Goal: Obtain resource: Download file/media

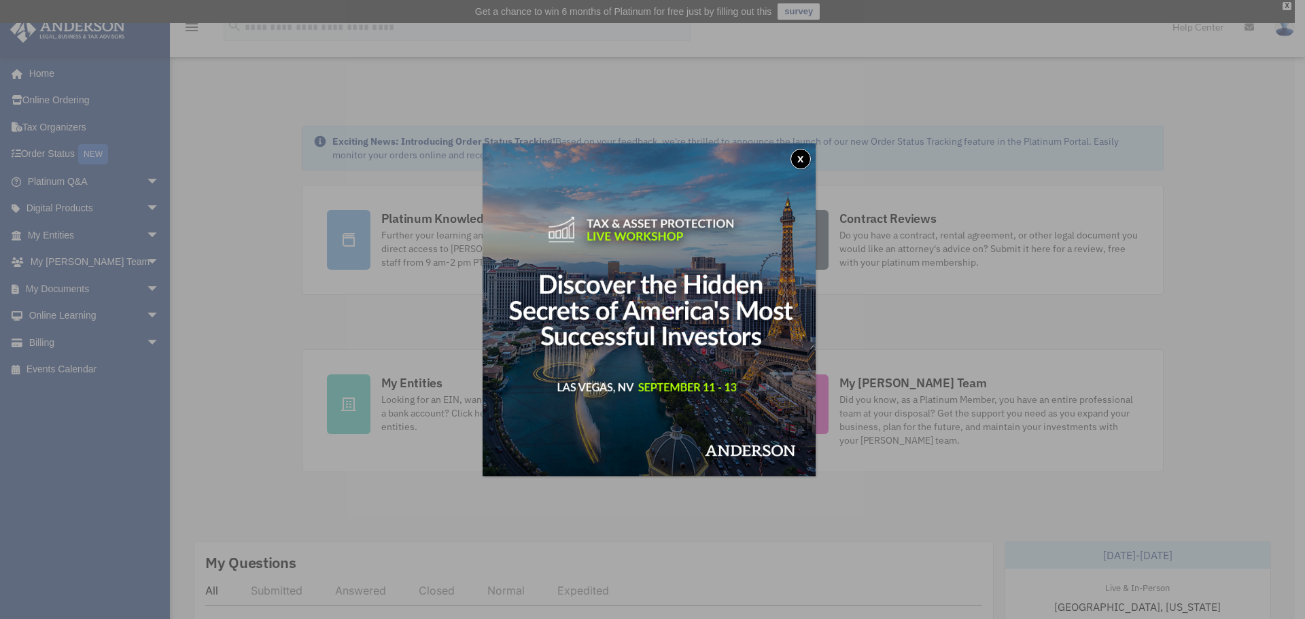
click at [77, 289] on div "x" at bounding box center [652, 309] width 1305 height 619
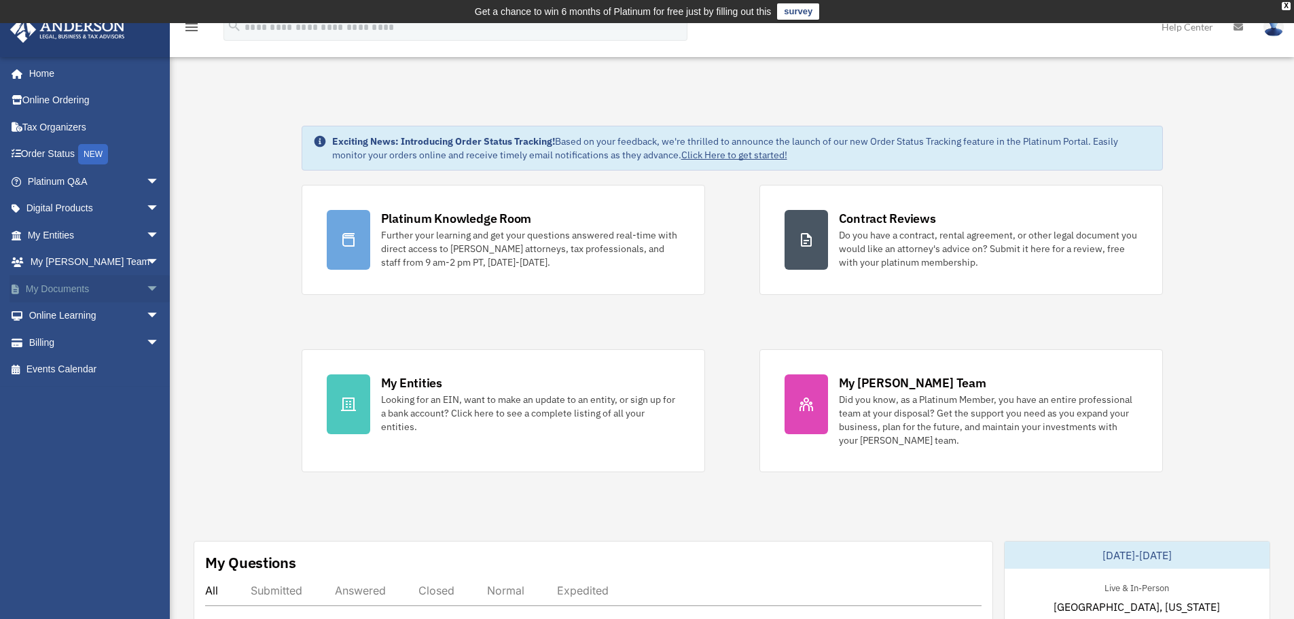
click at [146, 286] on span "arrow_drop_down" at bounding box center [159, 289] width 27 height 28
click at [59, 319] on link "Box" at bounding box center [99, 315] width 161 height 27
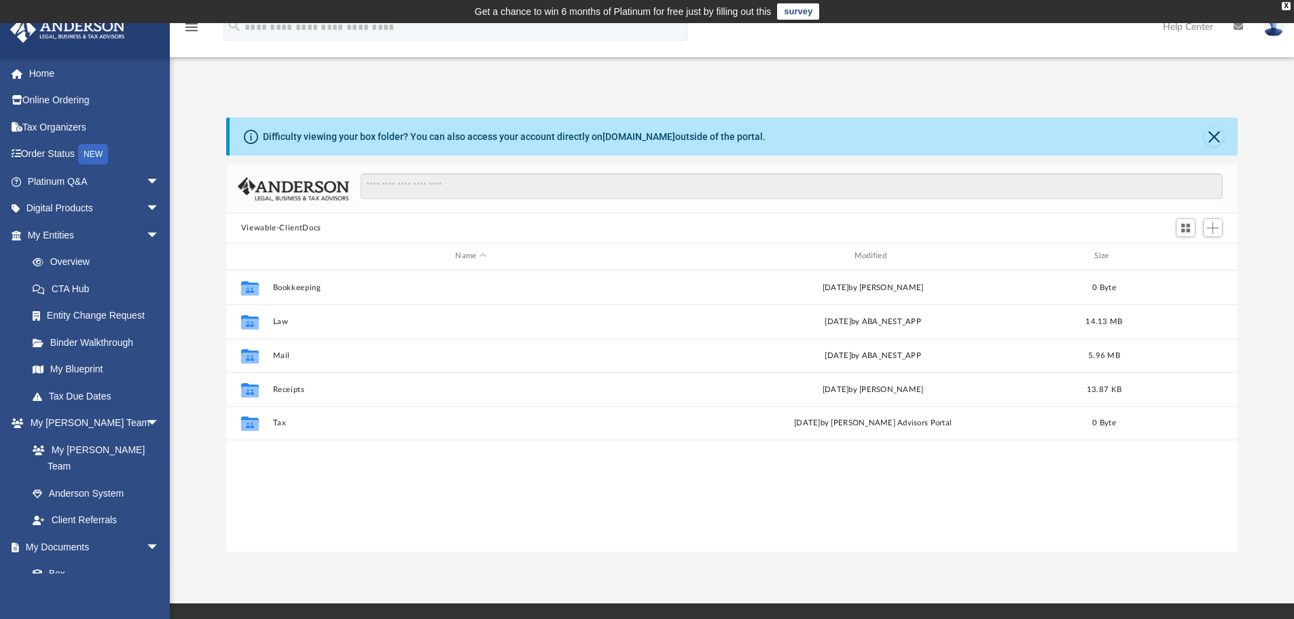
scroll to position [299, 1002]
click at [86, 346] on link "Binder Walkthrough" at bounding box center [99, 342] width 161 height 27
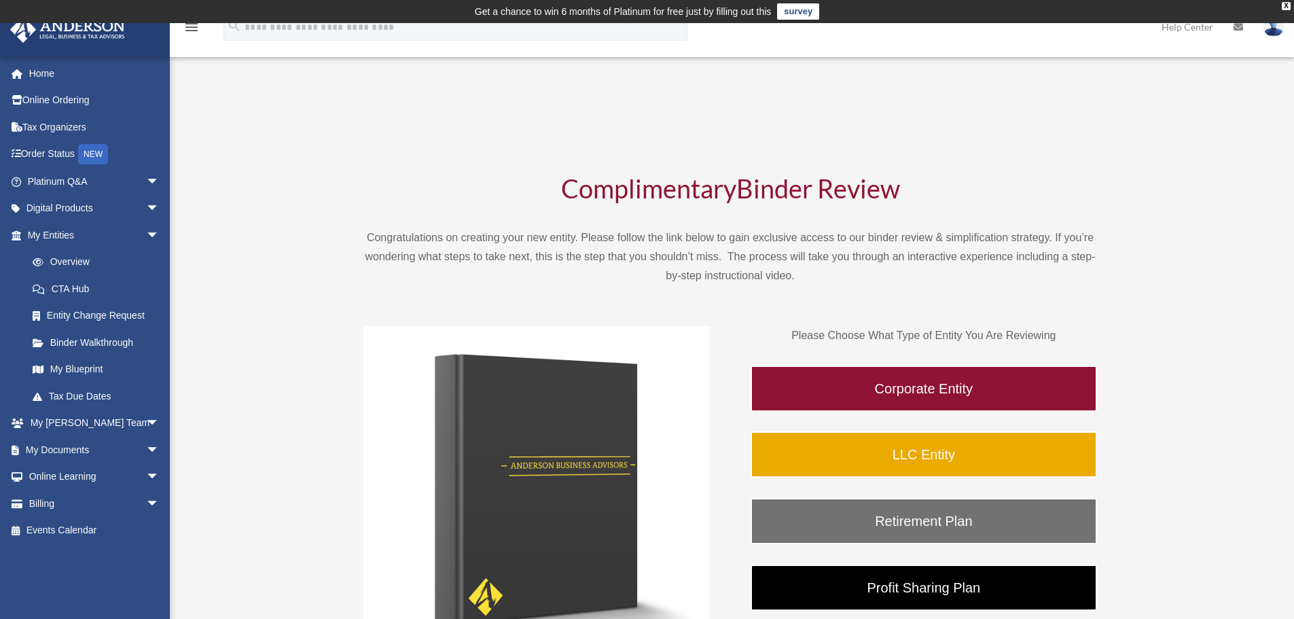
scroll to position [68, 0]
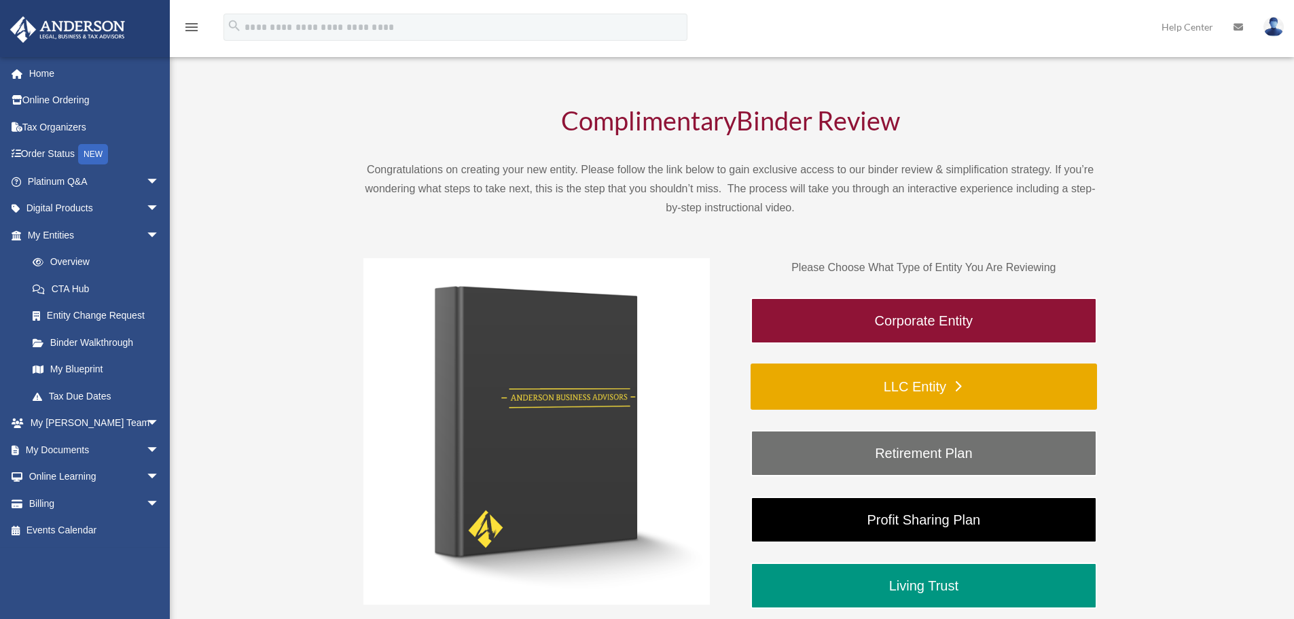
click at [894, 383] on link "LLC Entity" at bounding box center [924, 387] width 347 height 46
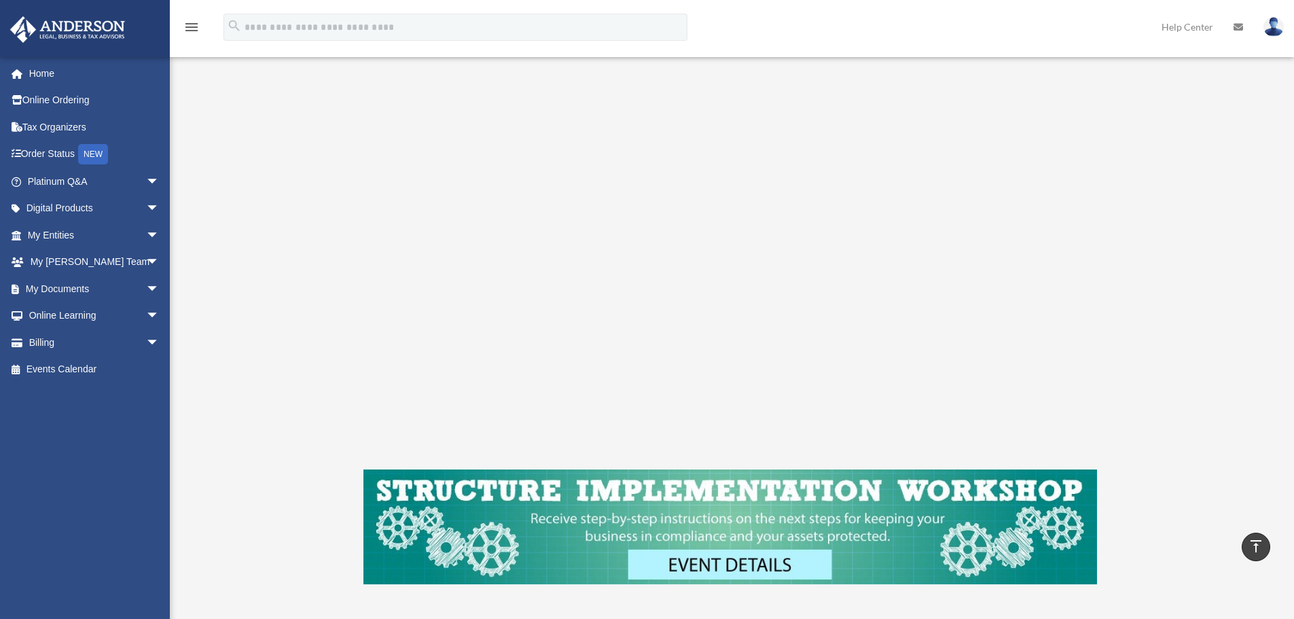
scroll to position [204, 0]
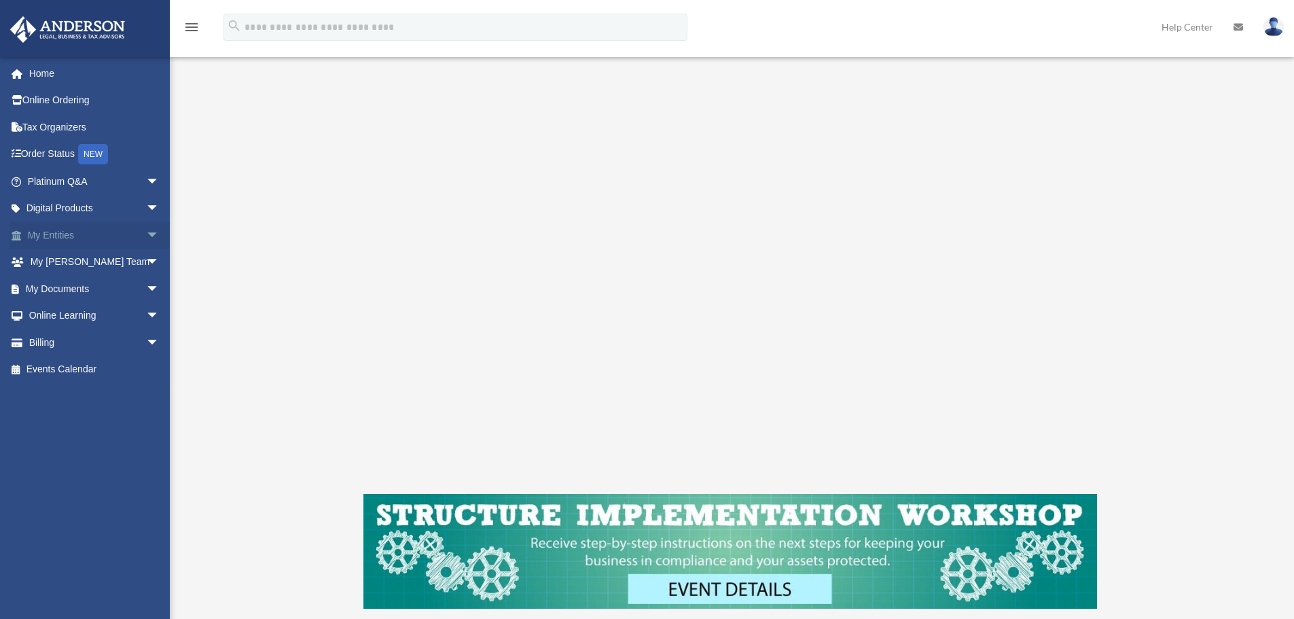
click at [116, 238] on link "My Entities arrow_drop_down" at bounding box center [95, 235] width 171 height 27
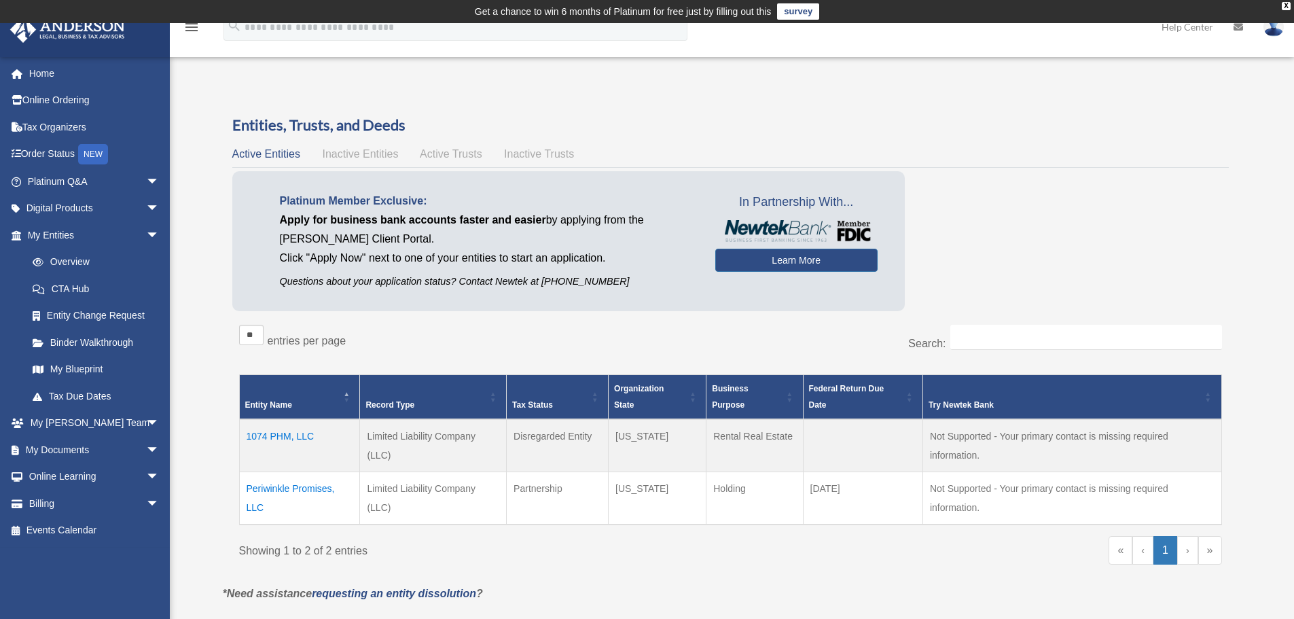
click at [277, 440] on td "1074 PHM, LLC" at bounding box center [299, 445] width 121 height 53
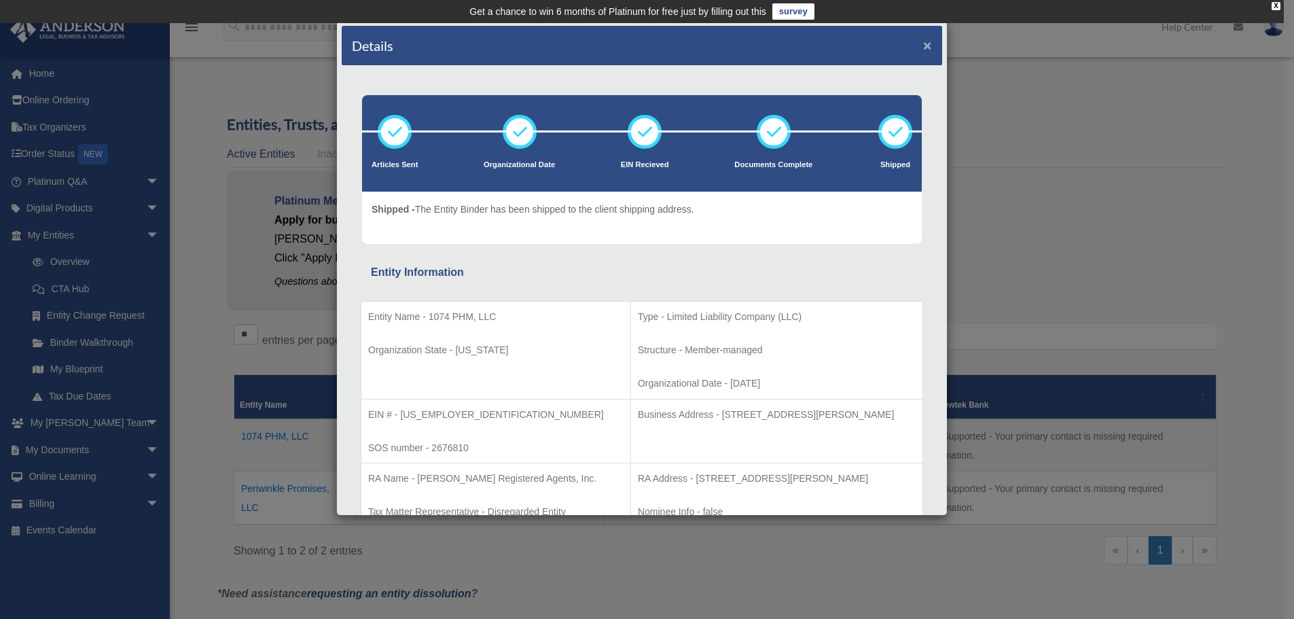
click at [923, 43] on button "×" at bounding box center [927, 45] width 9 height 14
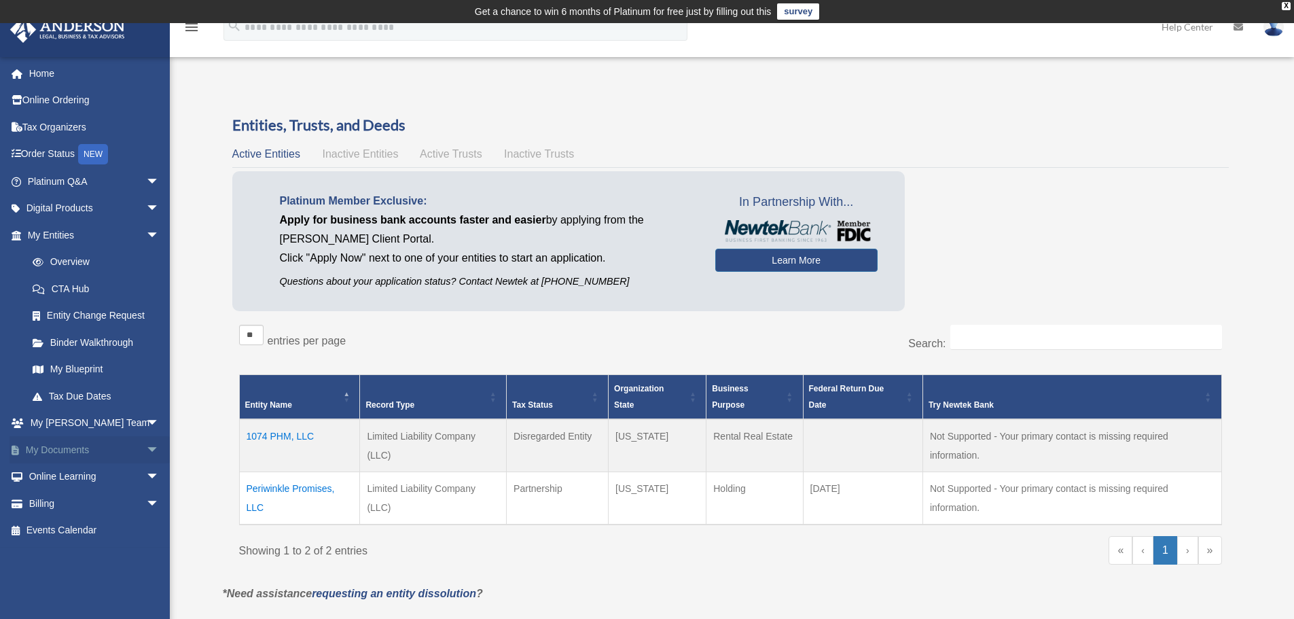
click at [94, 445] on link "My Documents arrow_drop_down" at bounding box center [95, 449] width 171 height 27
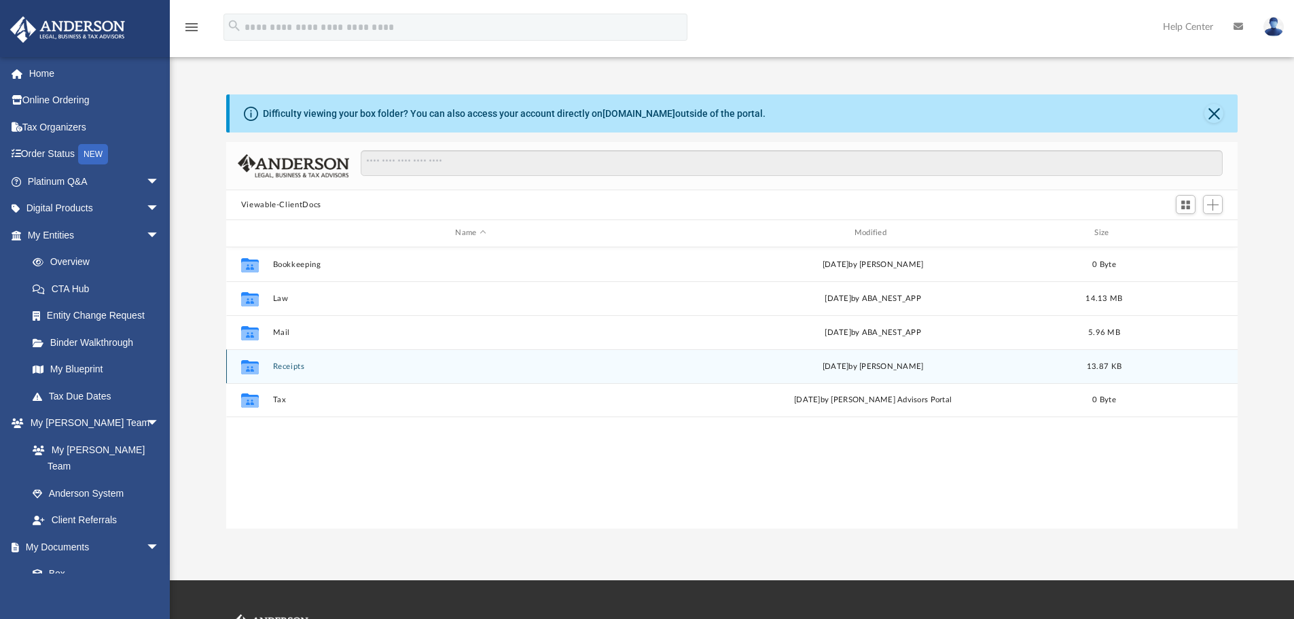
scroll to position [299, 1002]
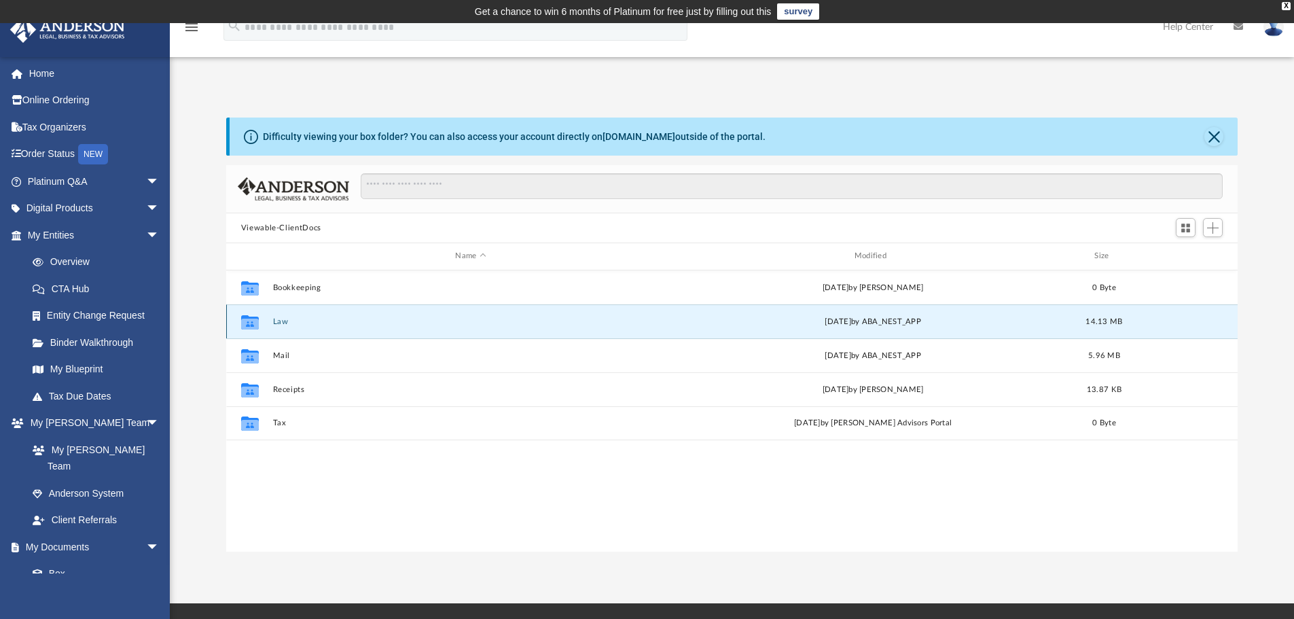
click at [281, 321] on button "Law" at bounding box center [470, 321] width 396 height 9
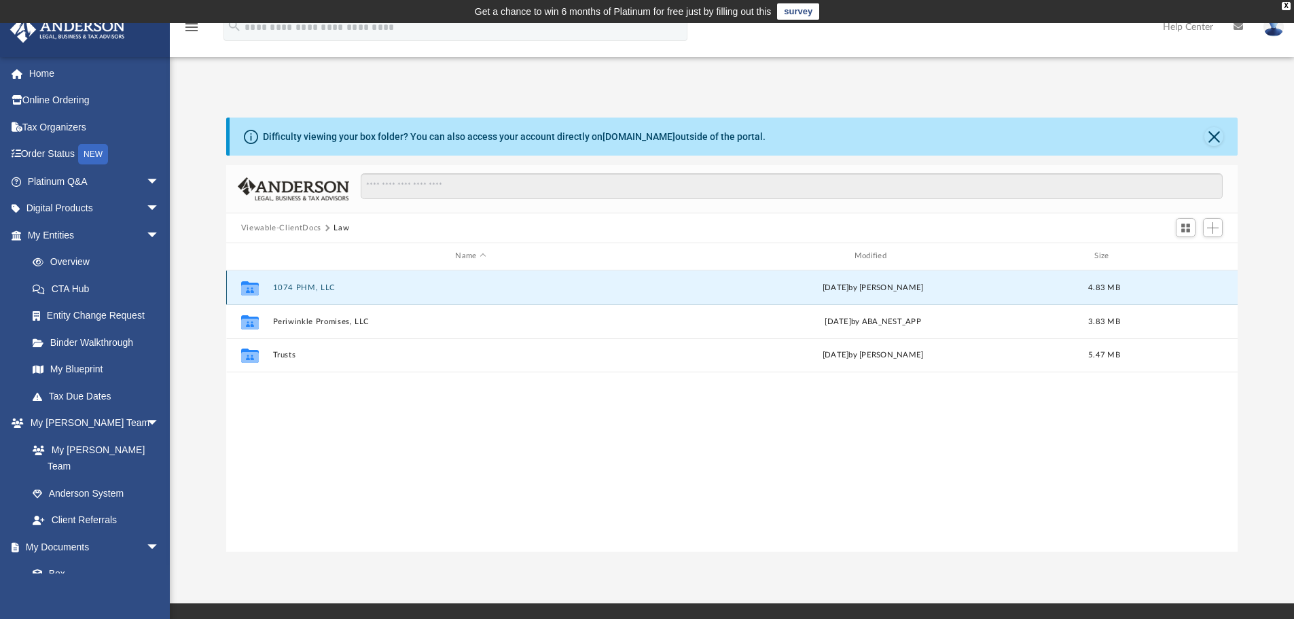
click at [287, 286] on button "1074 PHM, LLC" at bounding box center [470, 287] width 396 height 9
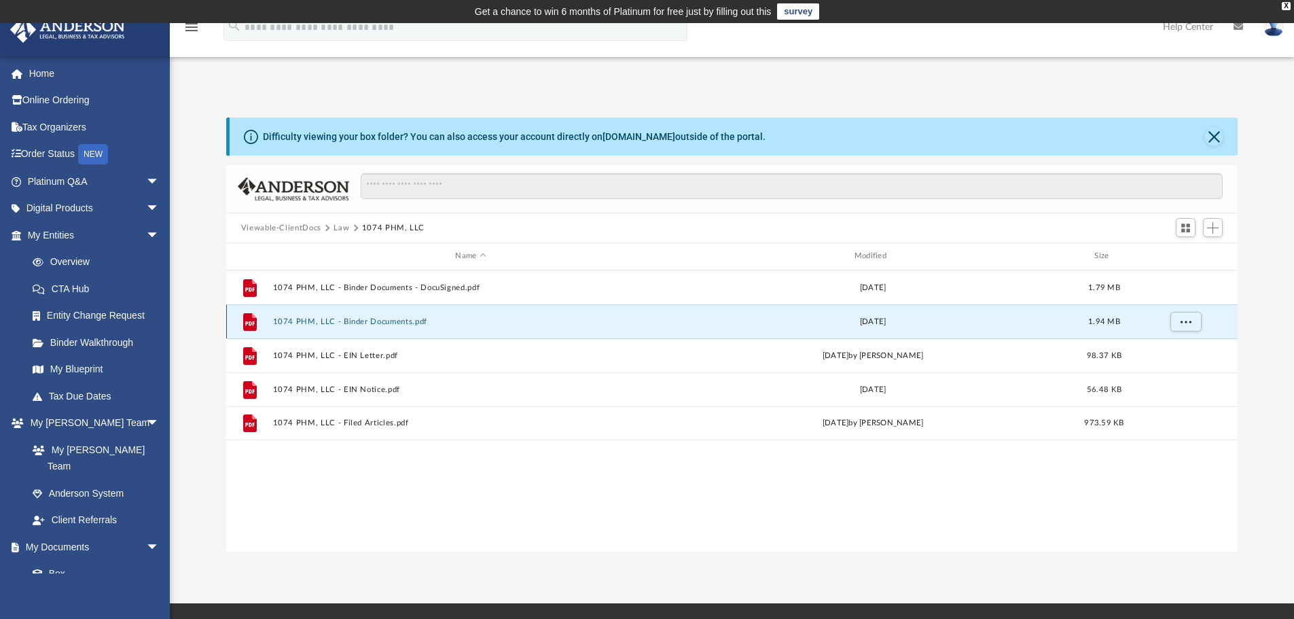
click at [371, 323] on button "1074 PHM, LLC - Binder Documents.pdf" at bounding box center [470, 321] width 396 height 9
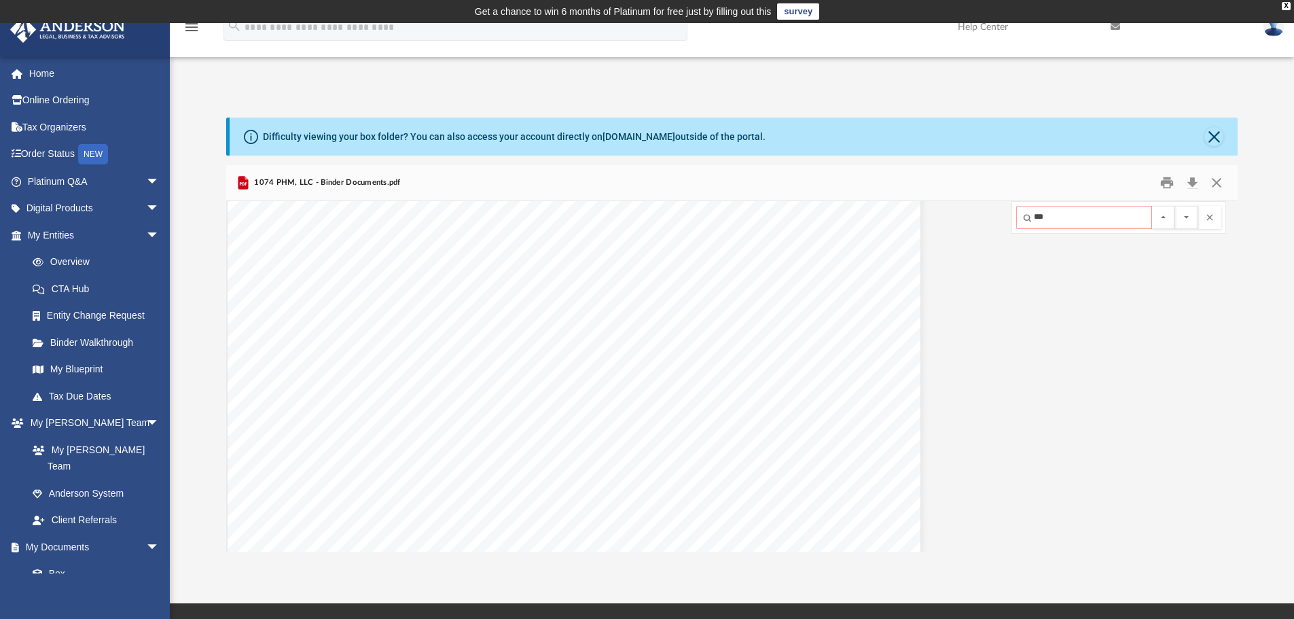
scroll to position [30629, 158]
type input "*"
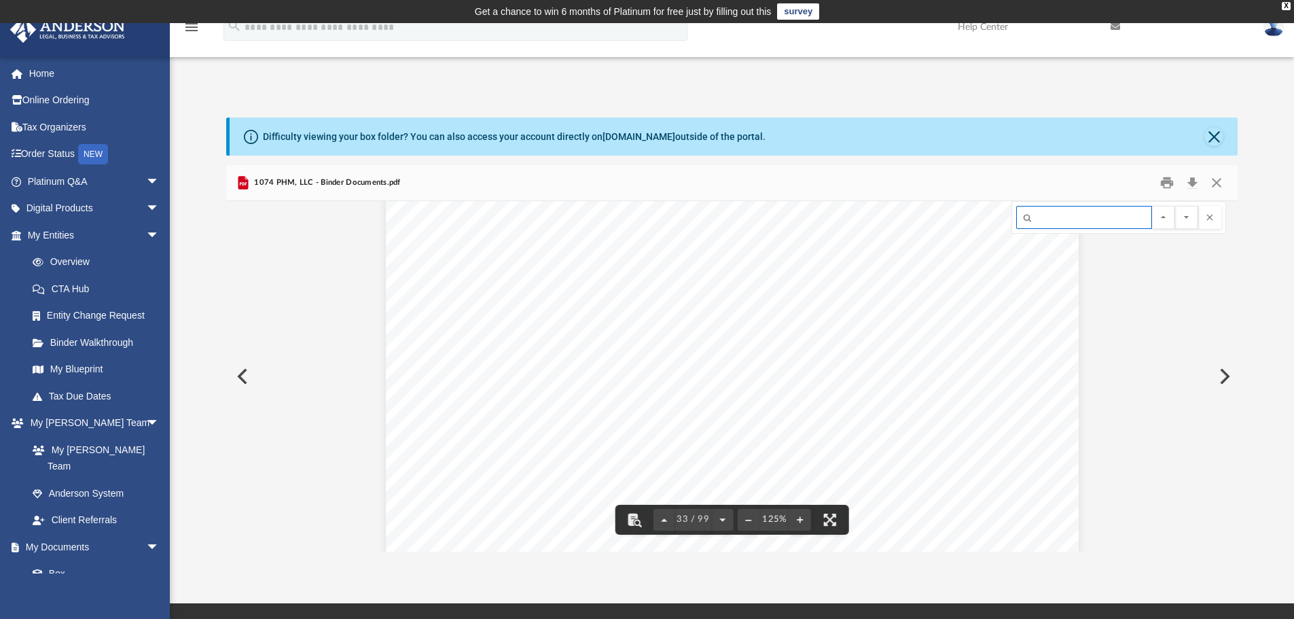
scroll to position [29651, 0]
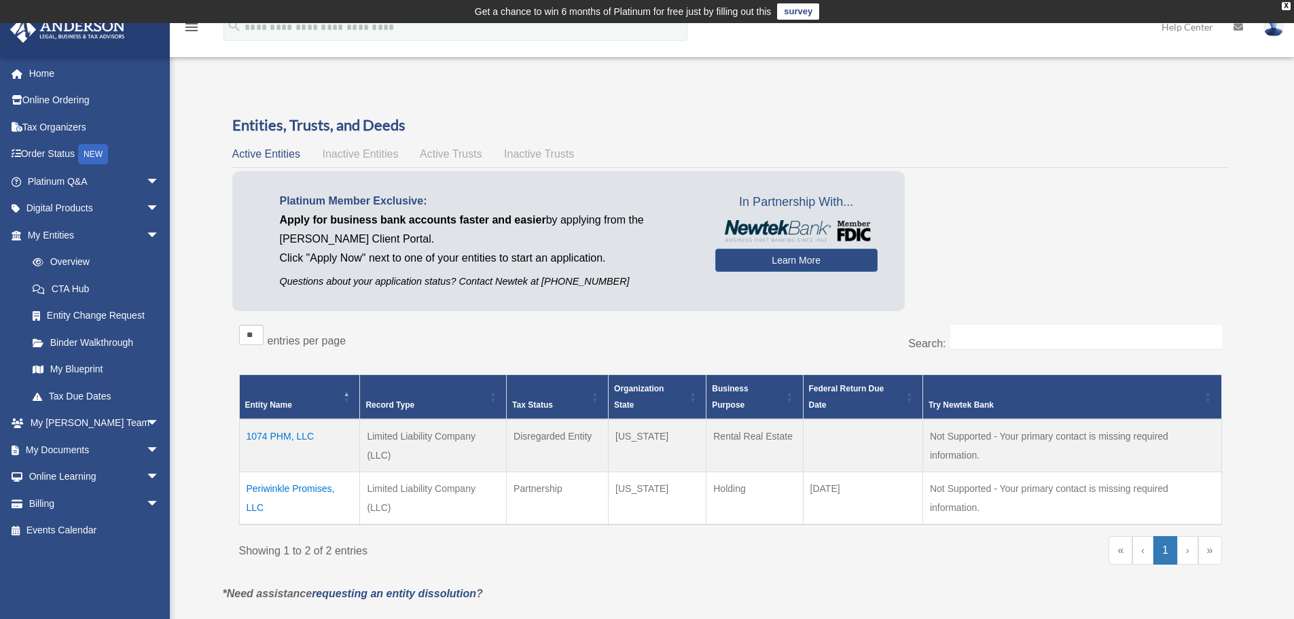
click at [292, 489] on td "Periwinkle Promises, LLC" at bounding box center [299, 498] width 121 height 53
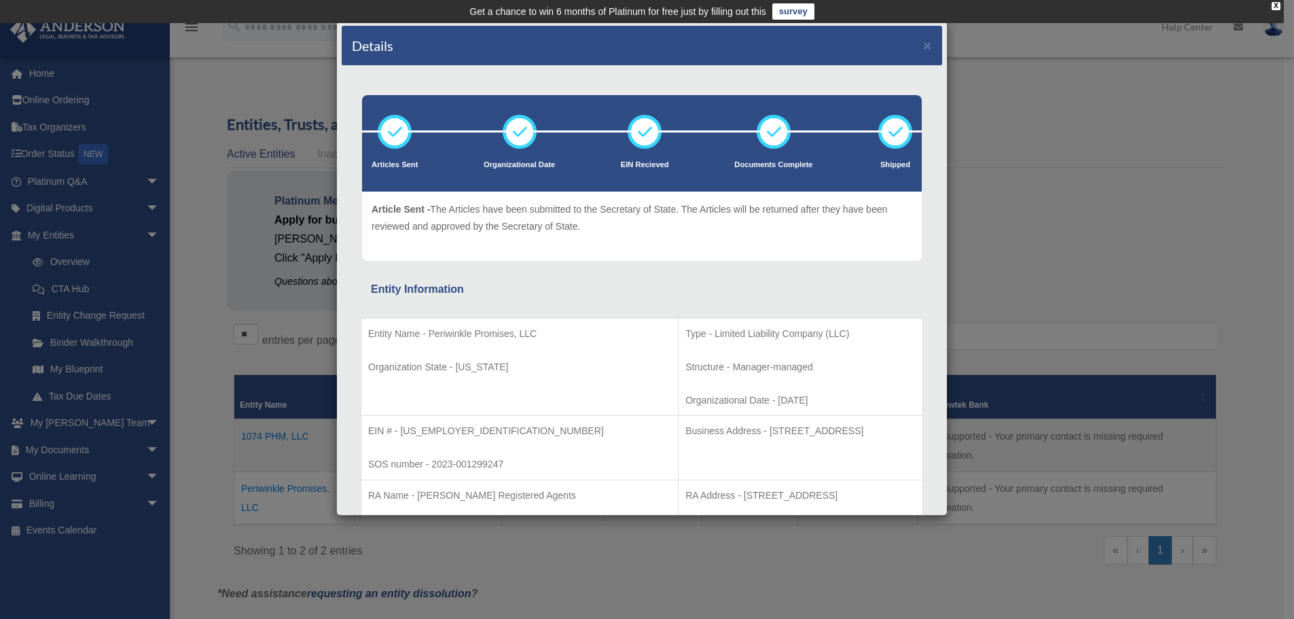
click at [923, 45] on div "Details ×" at bounding box center [642, 46] width 601 height 40
click at [923, 46] on button "×" at bounding box center [927, 45] width 9 height 14
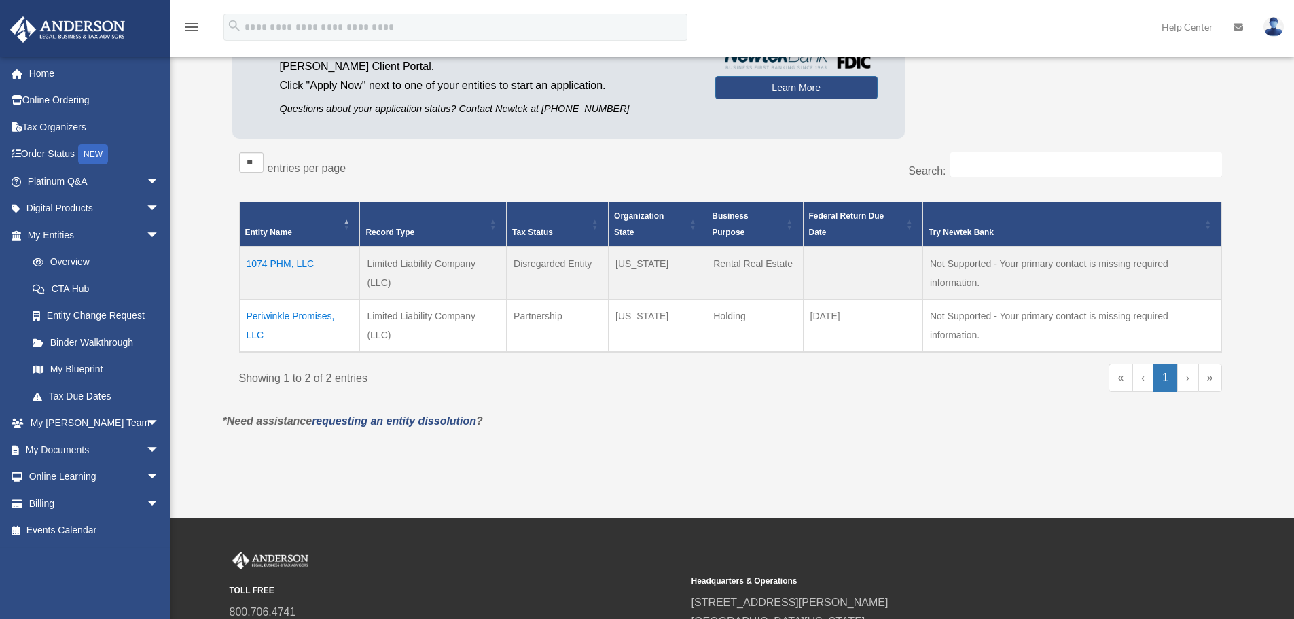
scroll to position [204, 0]
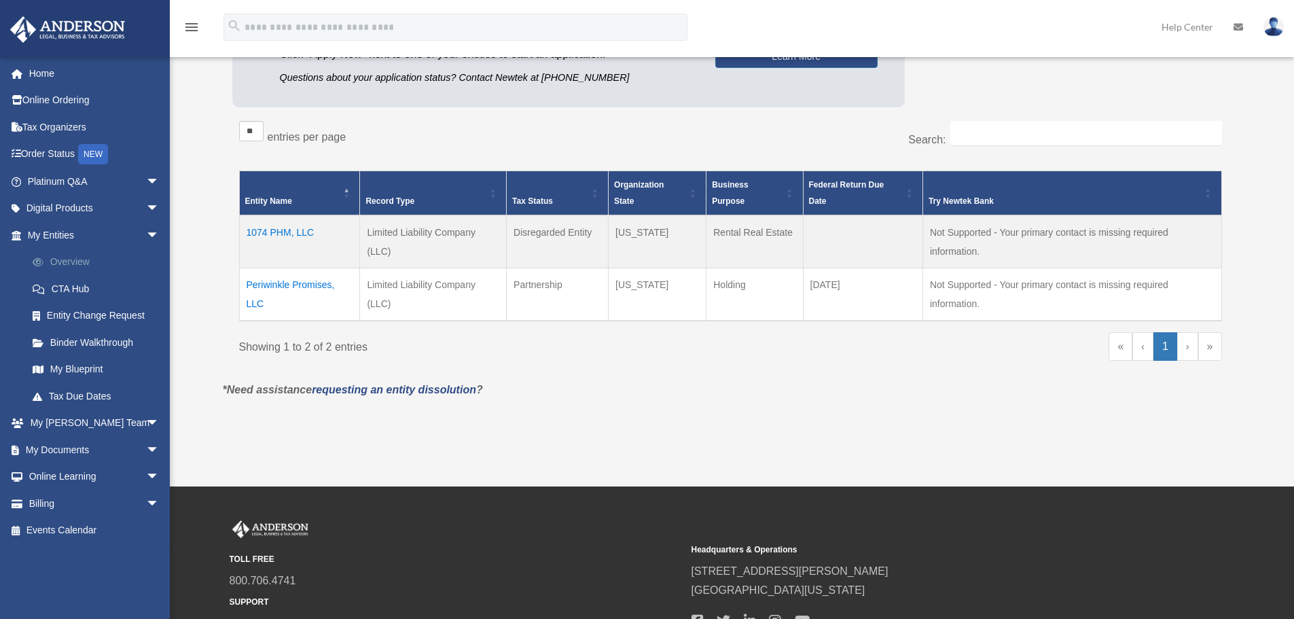
click at [71, 261] on link "Overview" at bounding box center [99, 262] width 161 height 27
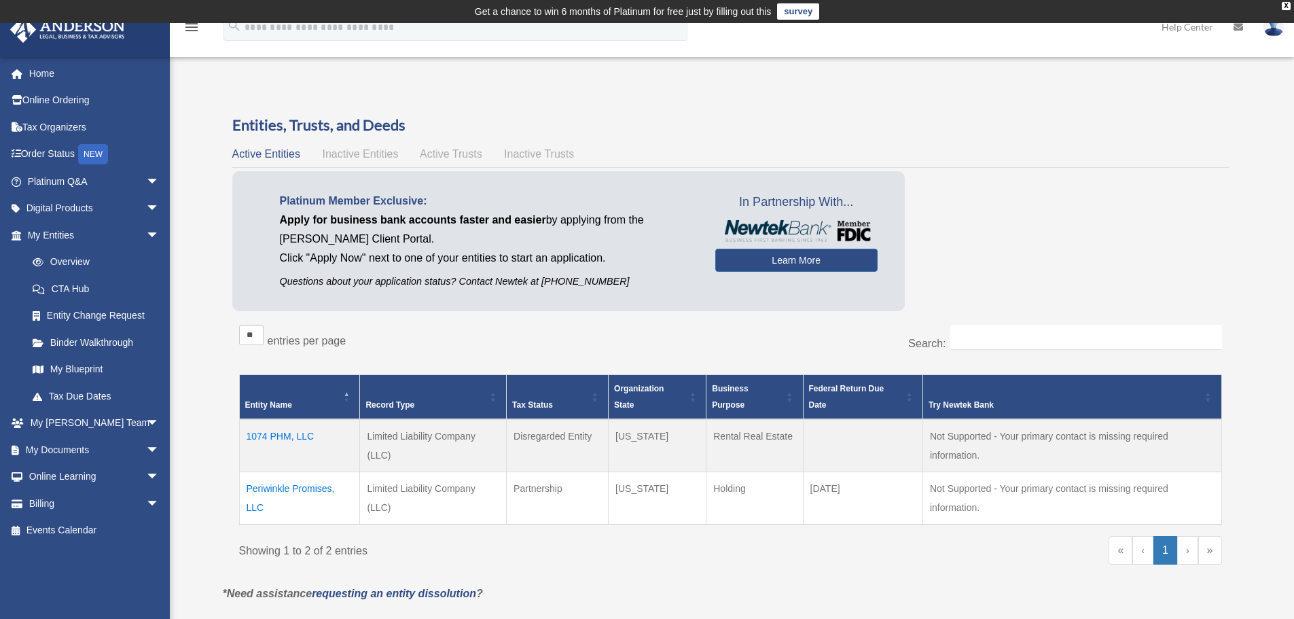
click at [193, 29] on icon "menu" at bounding box center [191, 27] width 16 height 16
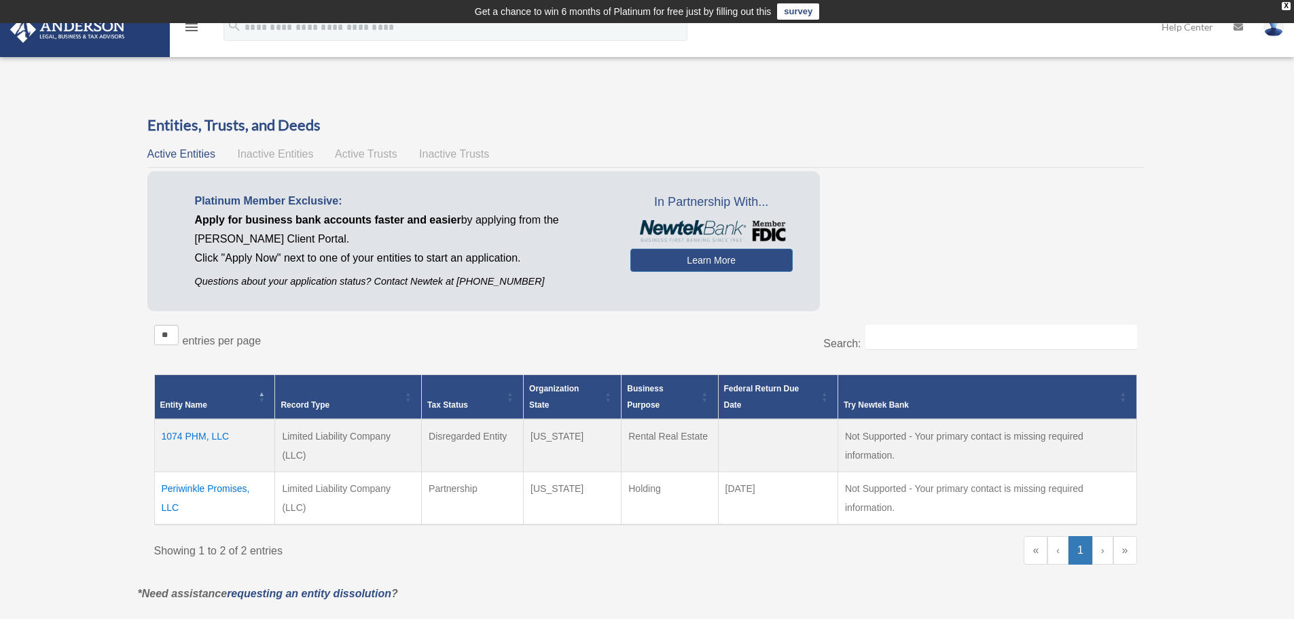
click at [193, 29] on icon "menu" at bounding box center [191, 27] width 16 height 16
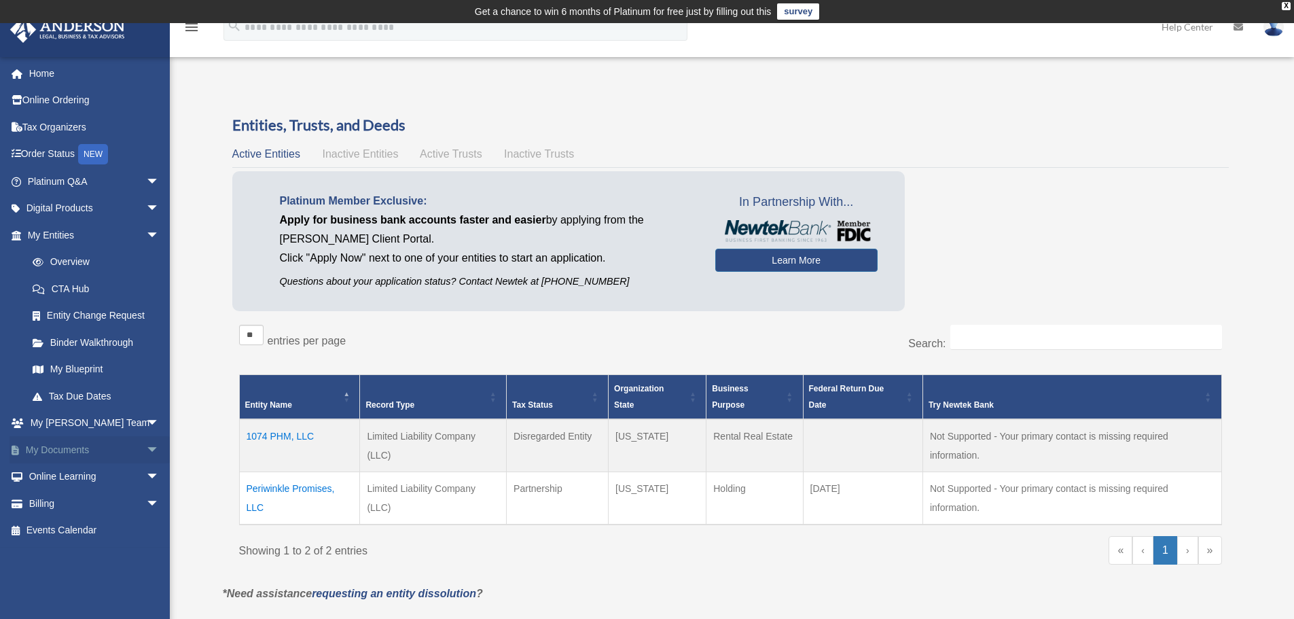
click at [101, 449] on link "My Documents arrow_drop_down" at bounding box center [95, 449] width 171 height 27
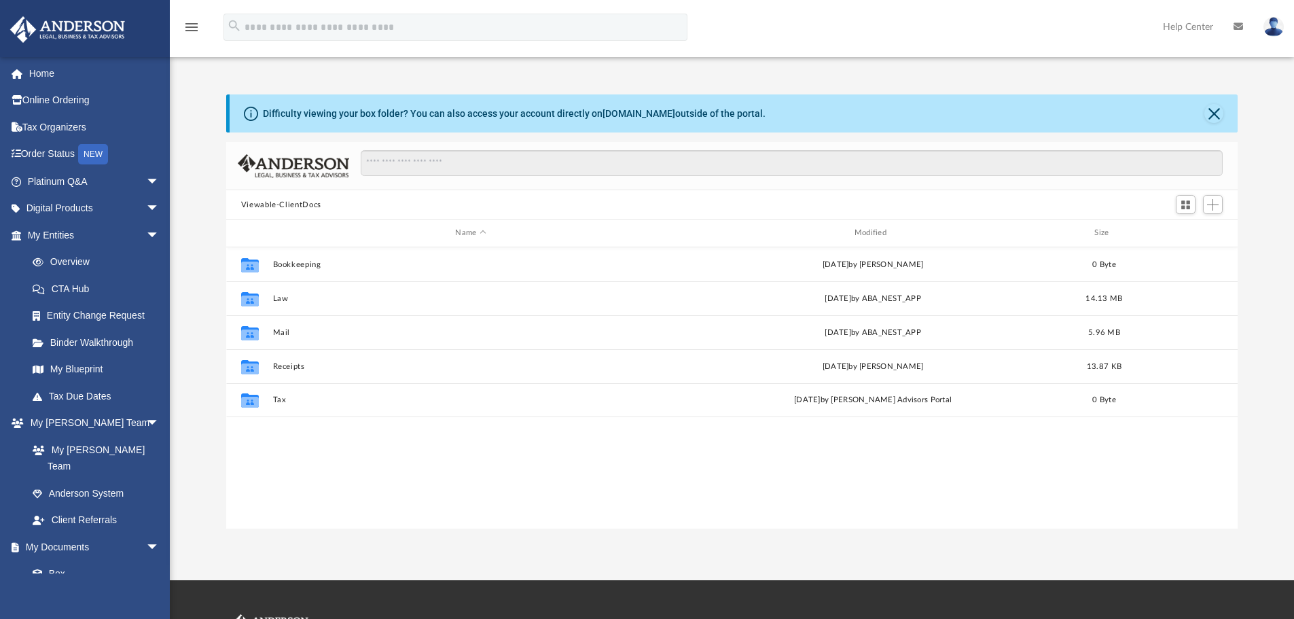
scroll to position [299, 1002]
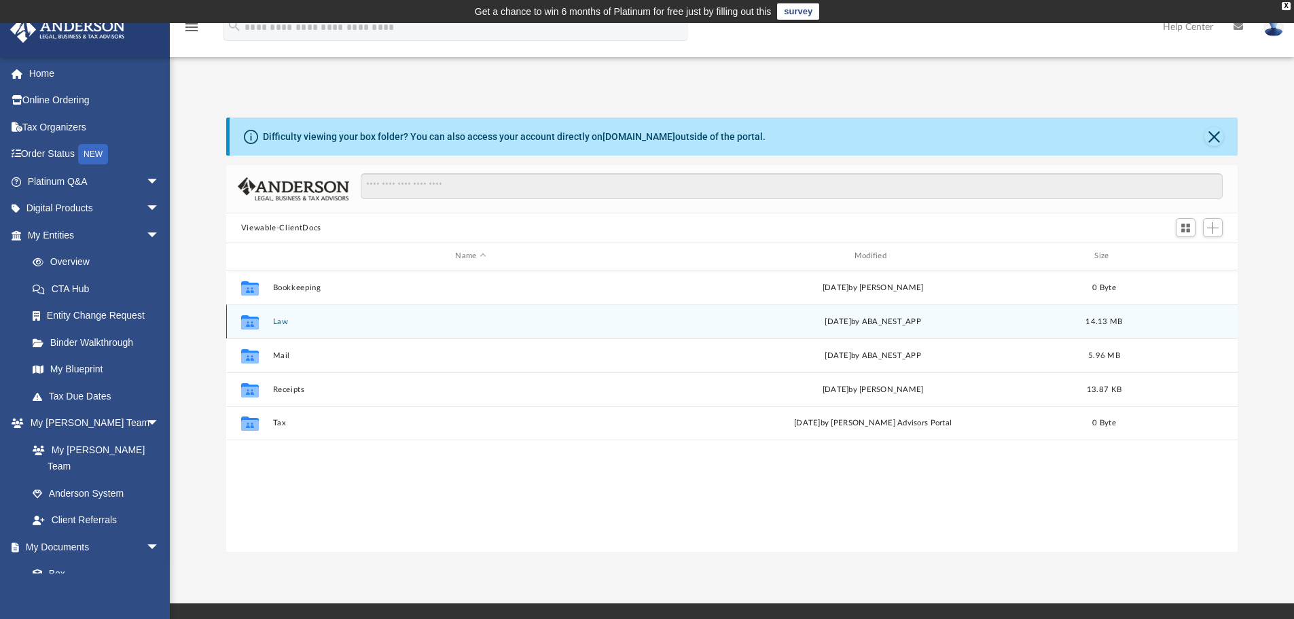
click at [276, 319] on button "Law" at bounding box center [470, 321] width 396 height 9
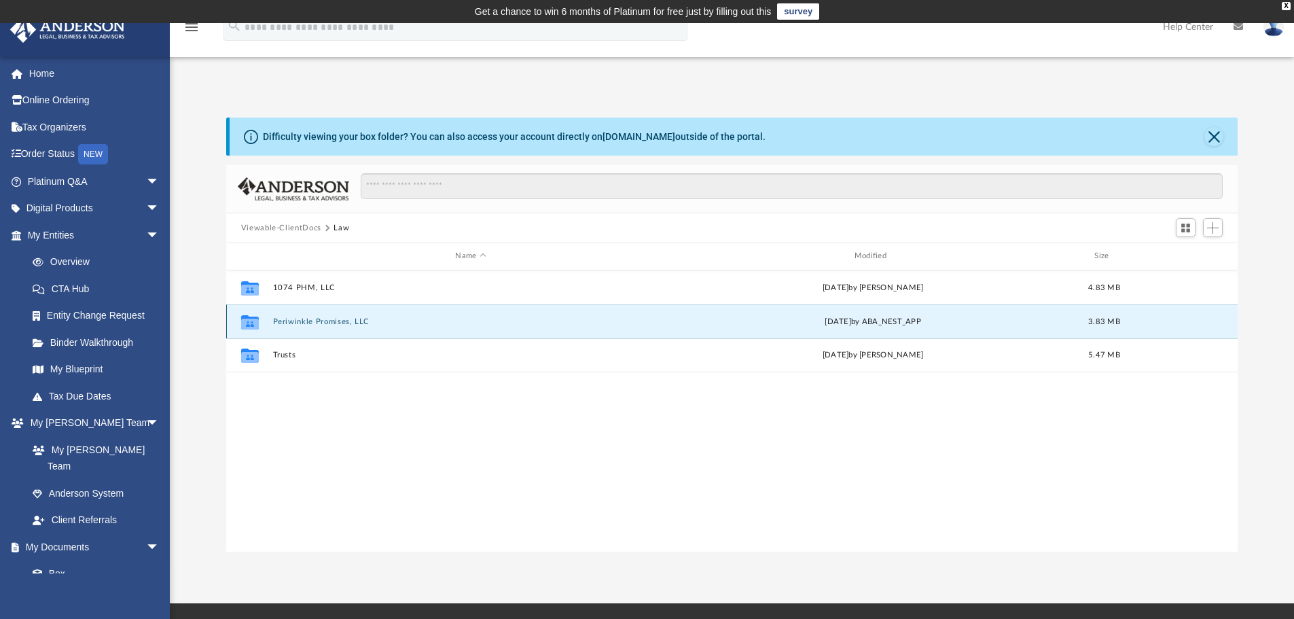
click at [313, 324] on button "Periwinkle Promises, LLC" at bounding box center [470, 321] width 396 height 9
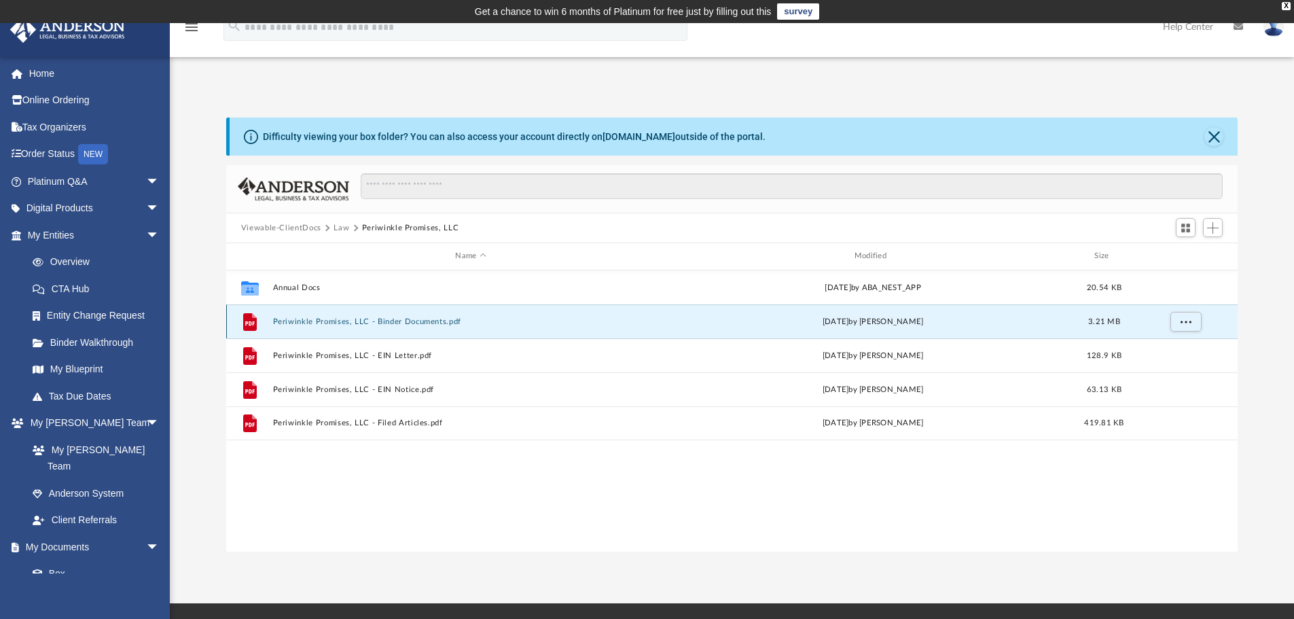
click at [427, 321] on button "Periwinkle Promises, LLC - Binder Documents.pdf" at bounding box center [470, 321] width 396 height 9
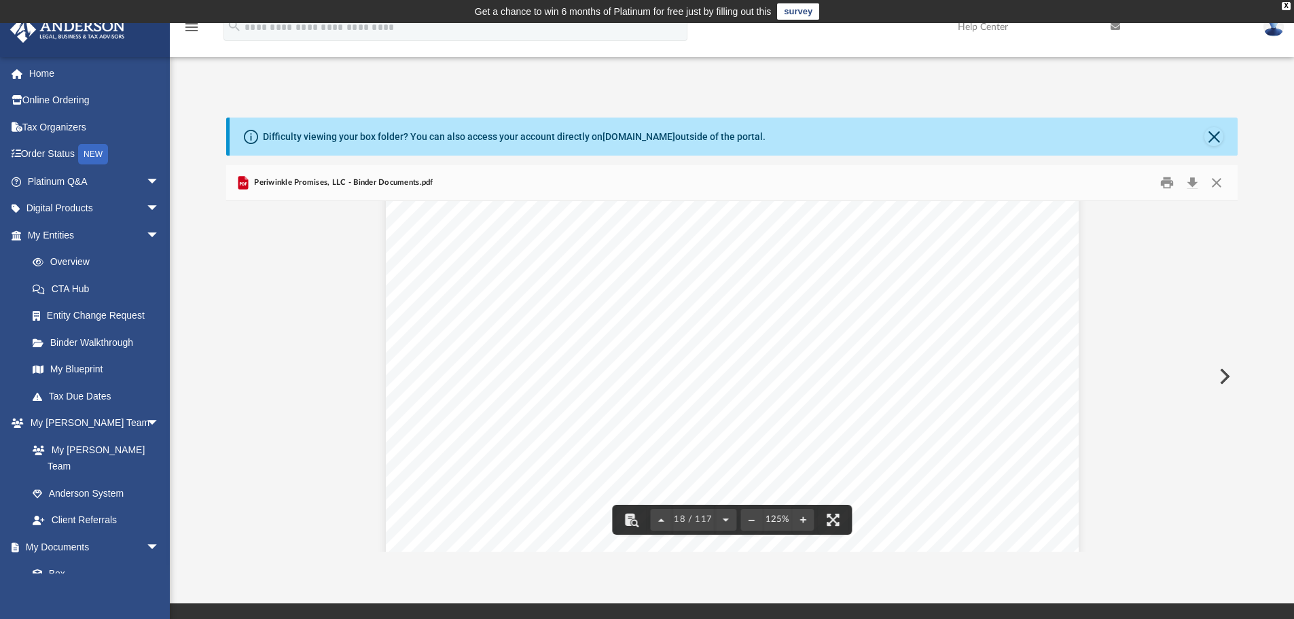
scroll to position [15696, 0]
click at [1194, 181] on button "Download" at bounding box center [1192, 183] width 24 height 21
